Goal: Find specific page/section: Find specific page/section

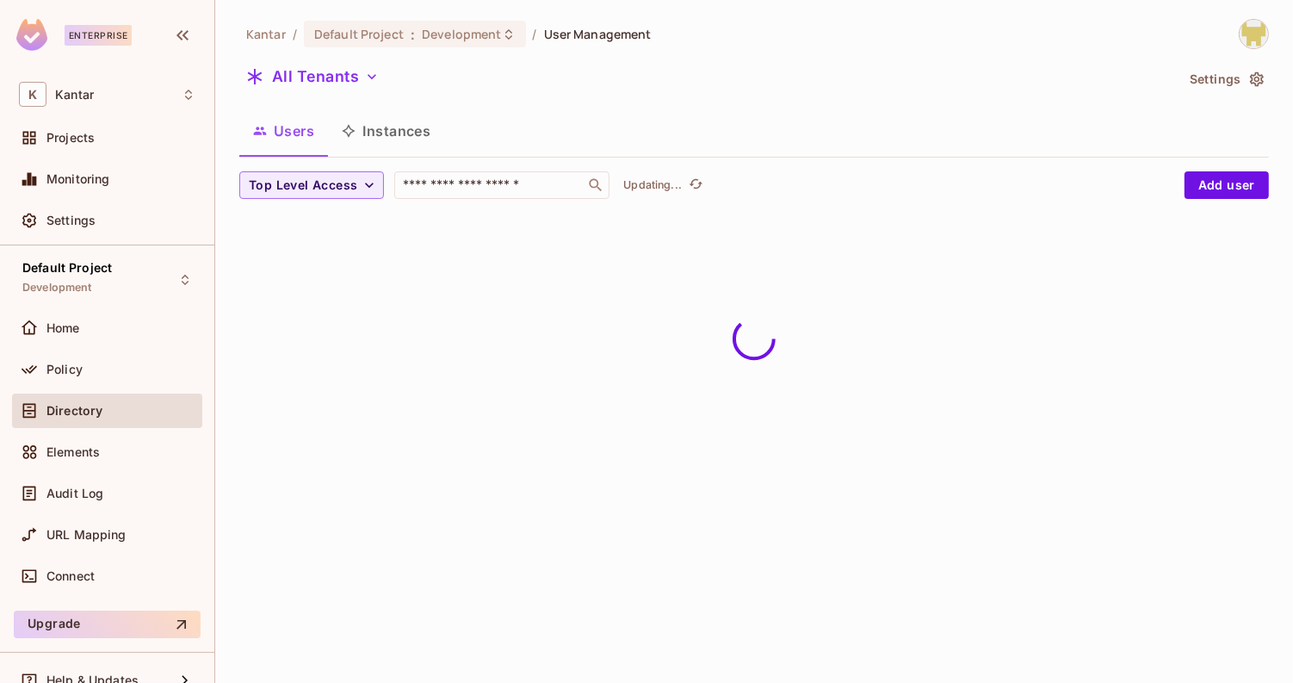
click at [453, 380] on div "Kantar / Default Project : Development / User Management All Tenants Settings U…" at bounding box center [754, 341] width 1078 height 683
click at [357, 122] on button "Instances" at bounding box center [386, 130] width 116 height 43
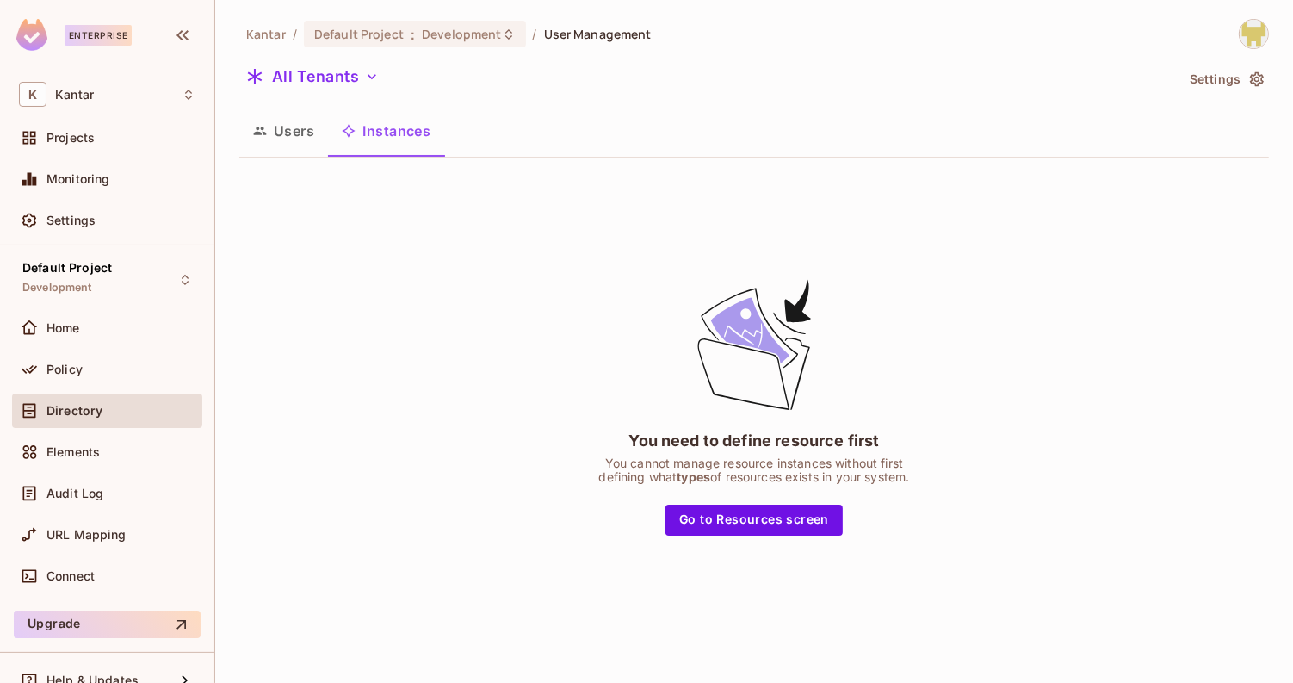
click at [300, 127] on button "Users" at bounding box center [283, 130] width 89 height 43
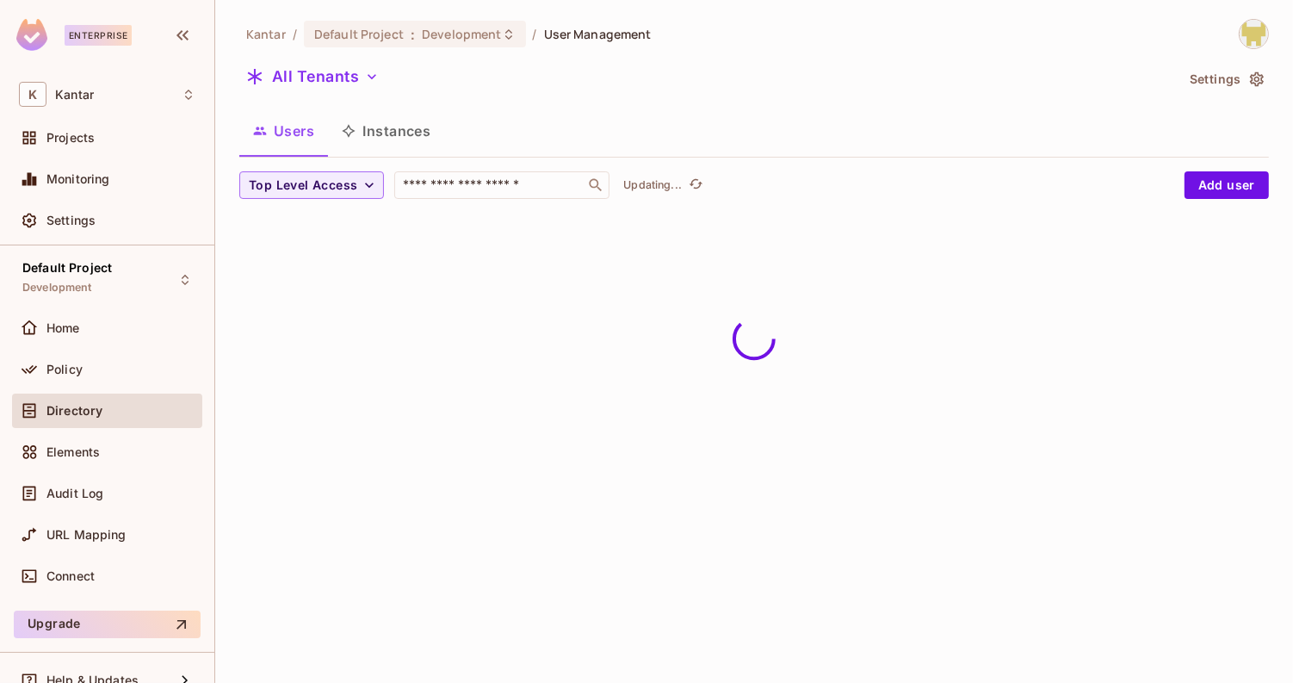
click at [392, 155] on div "Users Instances" at bounding box center [753, 132] width 1029 height 47
click at [392, 147] on button "Instances" at bounding box center [386, 130] width 116 height 43
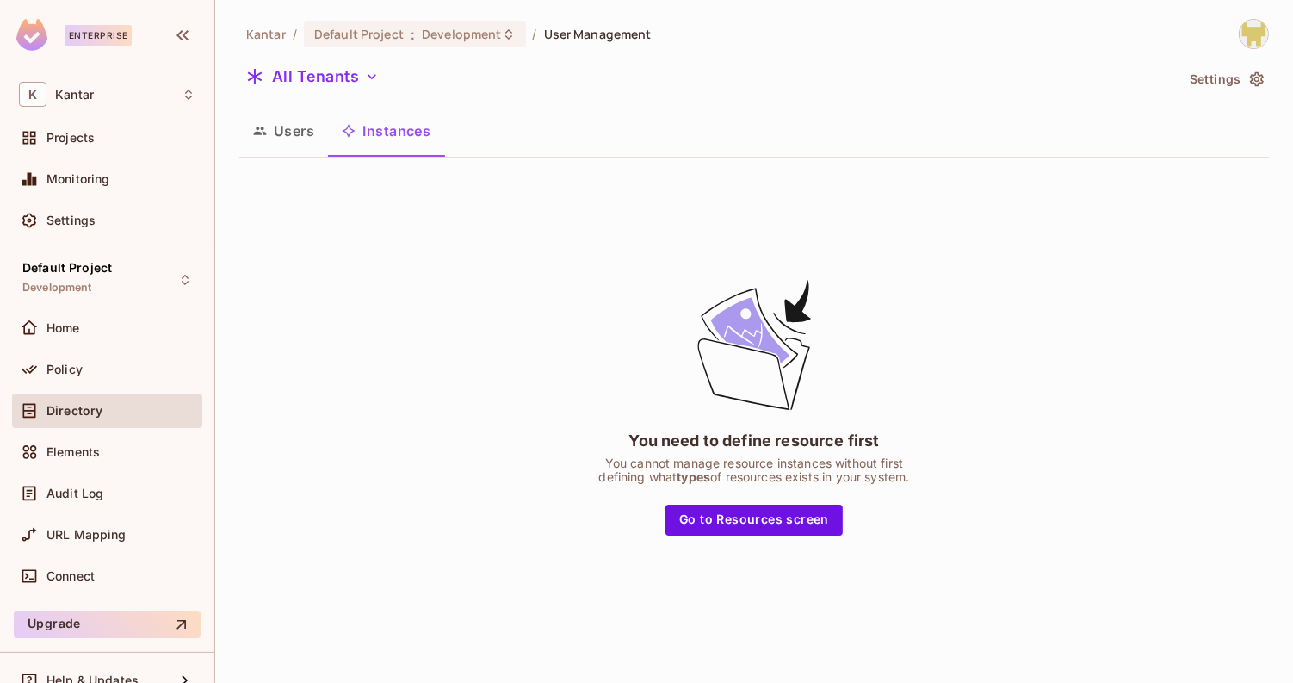
click at [285, 146] on button "Users" at bounding box center [283, 130] width 89 height 43
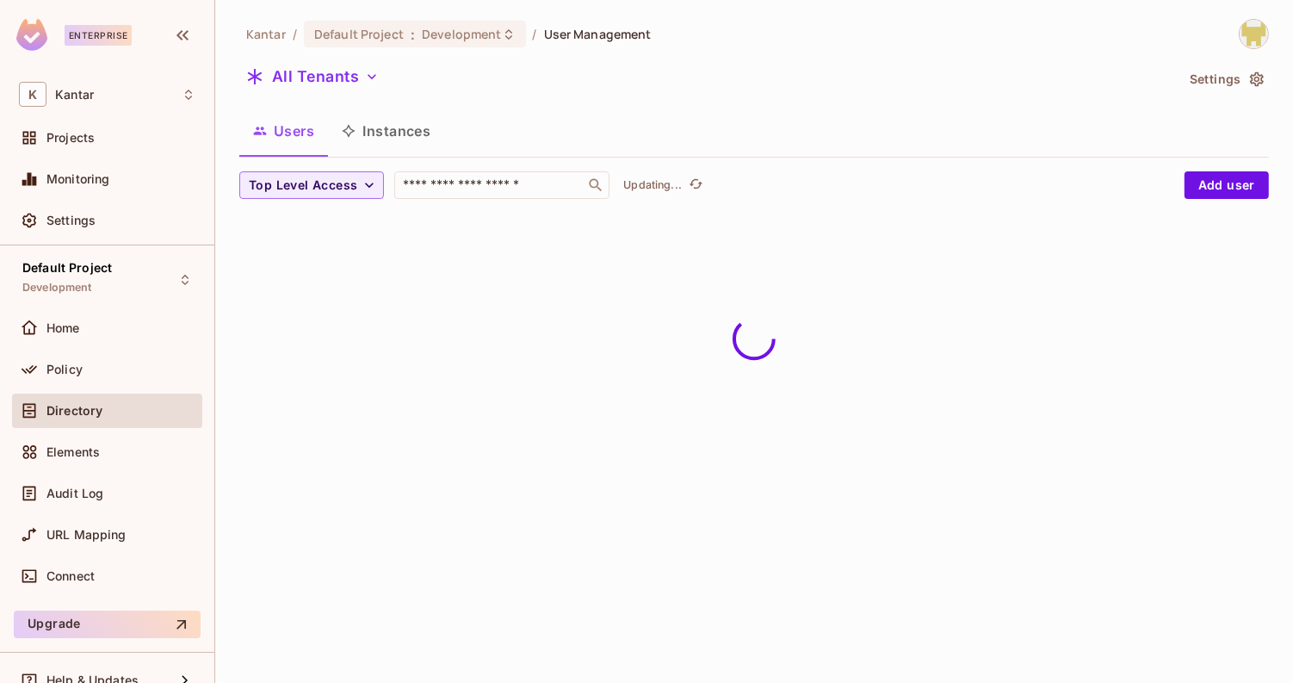
click at [396, 146] on button "Instances" at bounding box center [386, 130] width 116 height 43
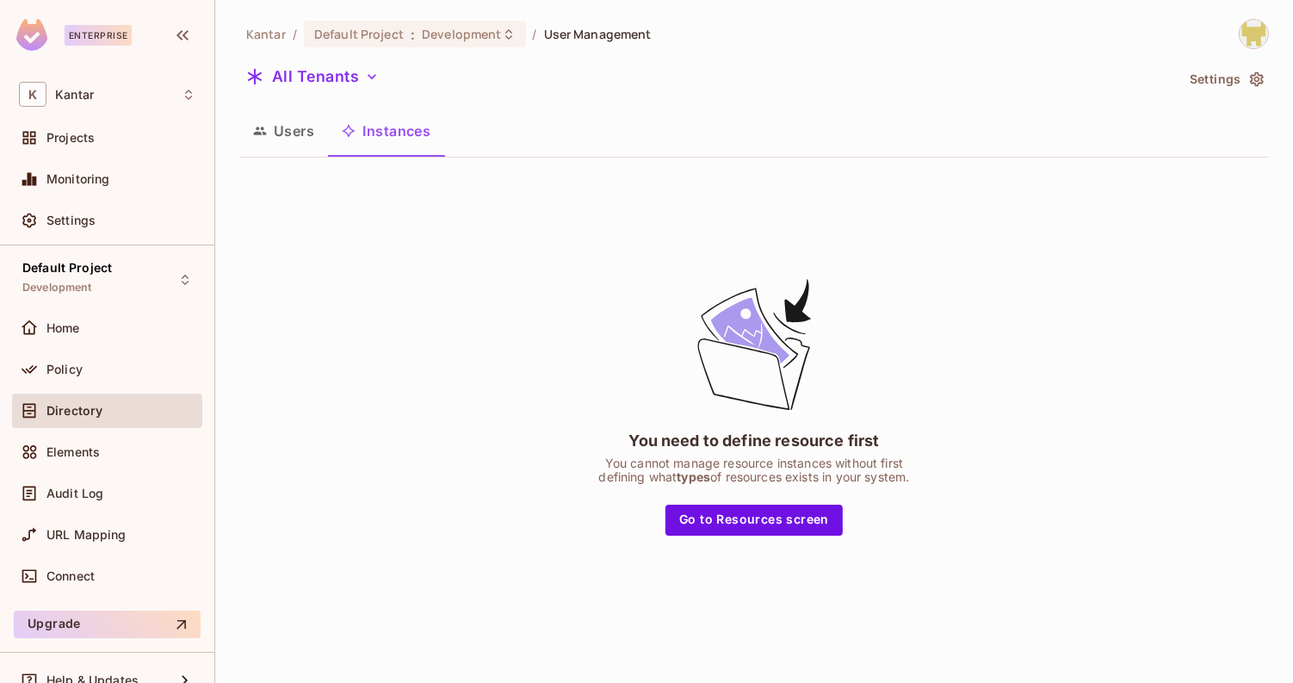
drag, startPoint x: 507, startPoint y: 448, endPoint x: 935, endPoint y: 482, distance: 429.2
click at [935, 485] on div "You need to define resource first You cannot manage resource instances without …" at bounding box center [753, 404] width 1029 height 467
click at [935, 482] on div "You need to define resource first You cannot manage resource instances without …" at bounding box center [754, 405] width 430 height 260
